Goal: Transaction & Acquisition: Purchase product/service

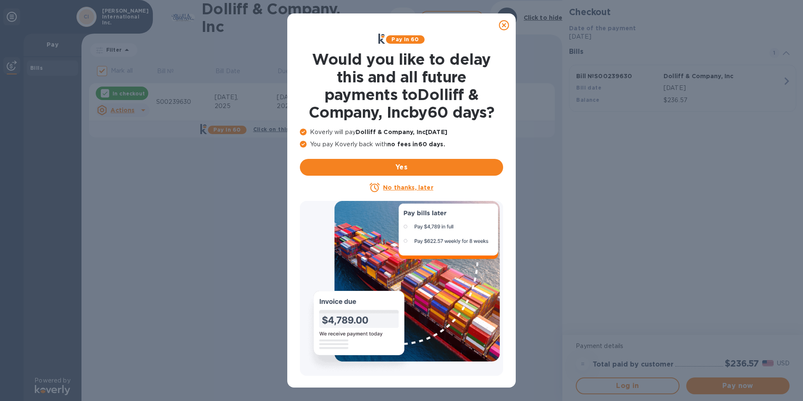
click at [504, 26] on icon at bounding box center [504, 25] width 10 height 10
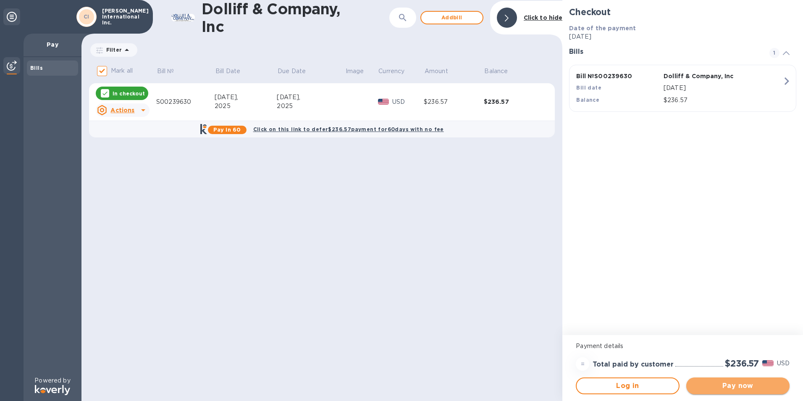
click at [737, 387] on span "Pay now" at bounding box center [738, 385] width 90 height 10
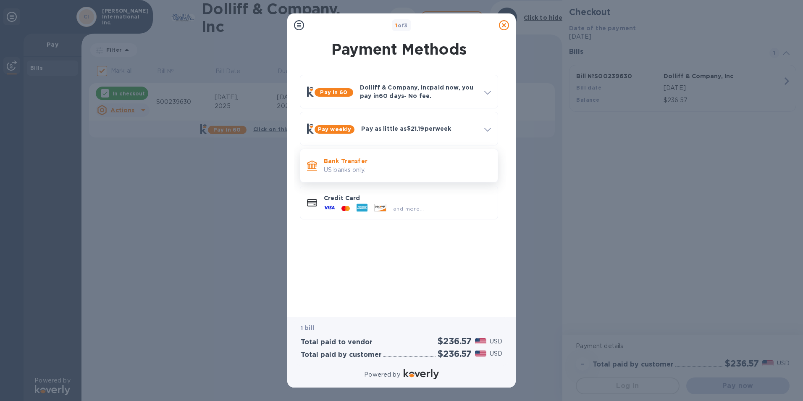
click at [334, 161] on p "Bank Transfer" at bounding box center [407, 161] width 167 height 8
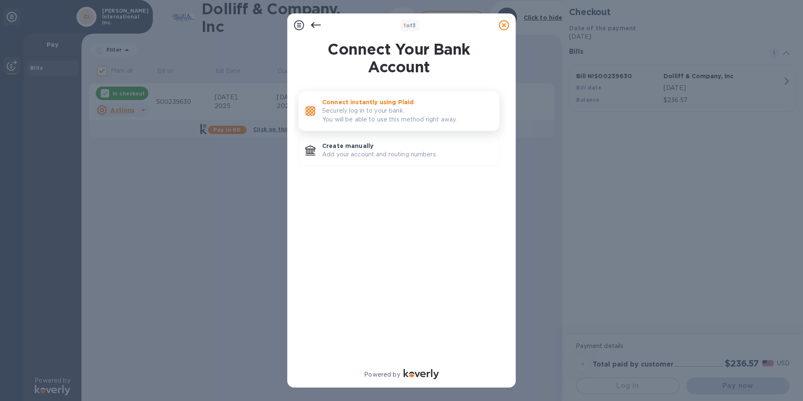
click at [389, 118] on p "Securely log in to your bank. You will be able to use this method right away." at bounding box center [407, 115] width 170 height 18
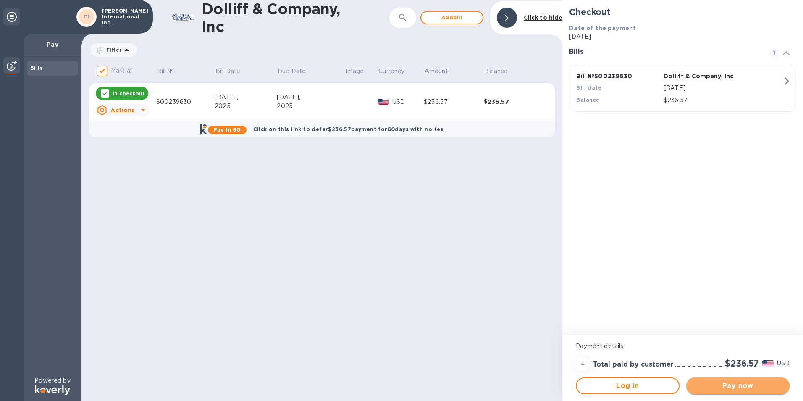
click at [741, 387] on span "Pay now" at bounding box center [738, 385] width 90 height 10
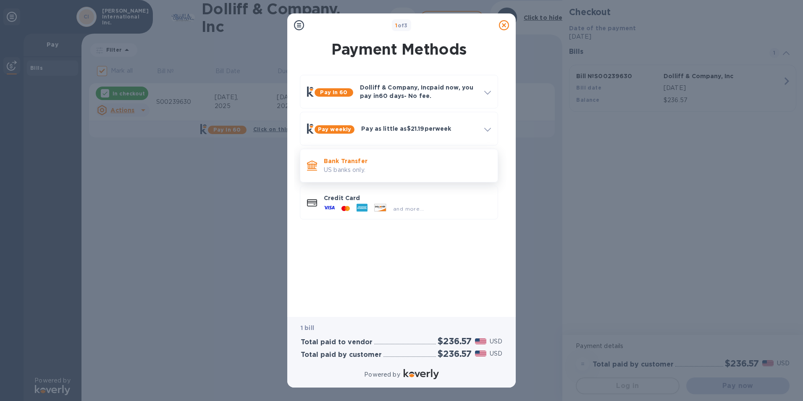
click at [358, 171] on p "US banks only." at bounding box center [407, 169] width 167 height 9
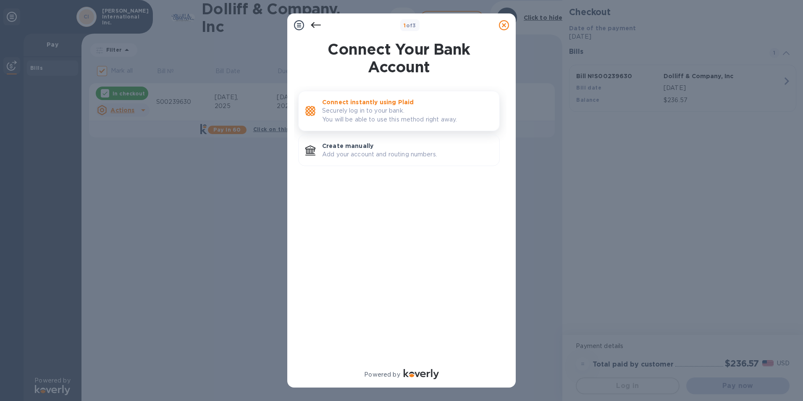
click at [387, 121] on p "Securely log in to your bank. You will be able to use this method right away." at bounding box center [407, 115] width 170 height 18
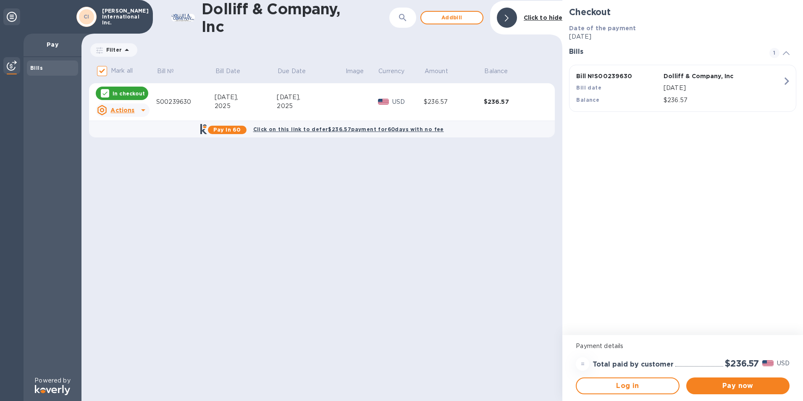
click at [126, 107] on u "Actions" at bounding box center [122, 110] width 24 height 7
click at [194, 218] on div at bounding box center [401, 200] width 803 height 401
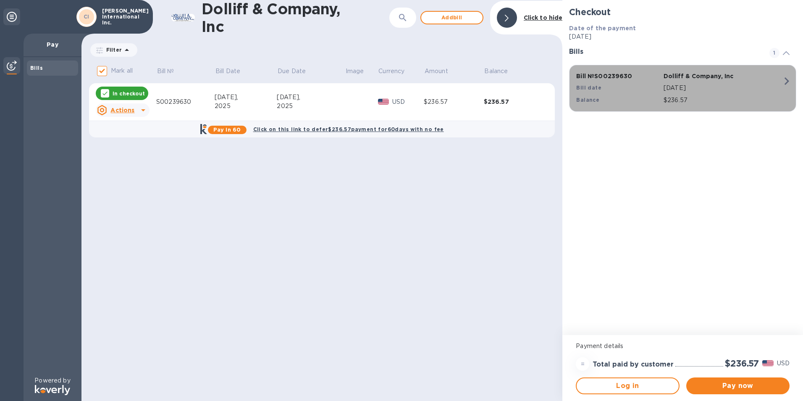
click at [785, 82] on icon "button" at bounding box center [786, 80] width 15 height 15
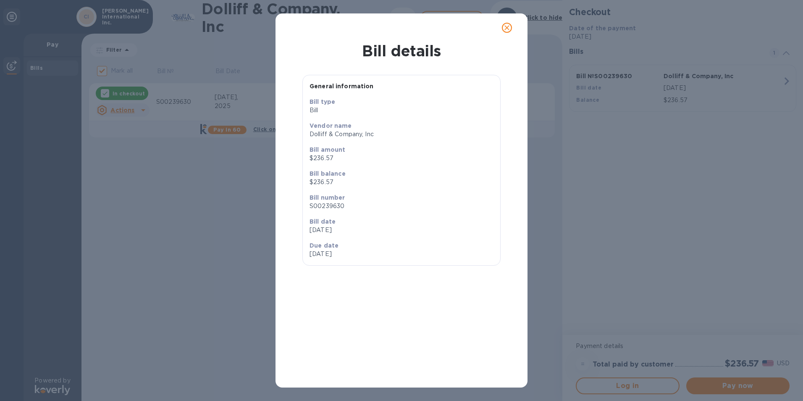
click at [507, 27] on icon "close" at bounding box center [506, 27] width 5 height 5
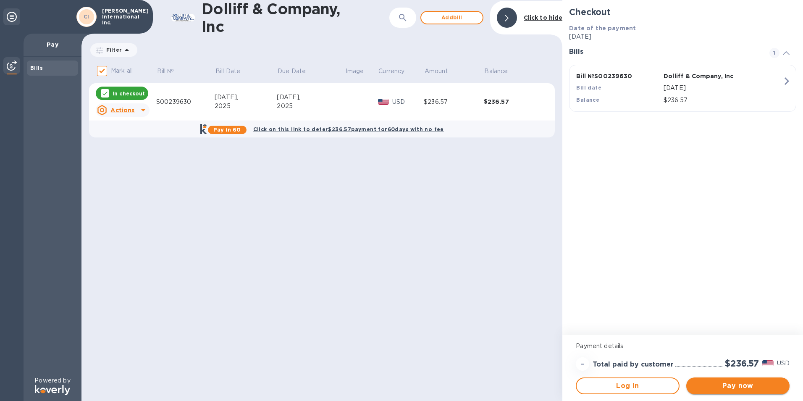
click at [745, 384] on span "Pay now" at bounding box center [738, 385] width 90 height 10
